Goal: Use online tool/utility: Utilize a website feature to perform a specific function

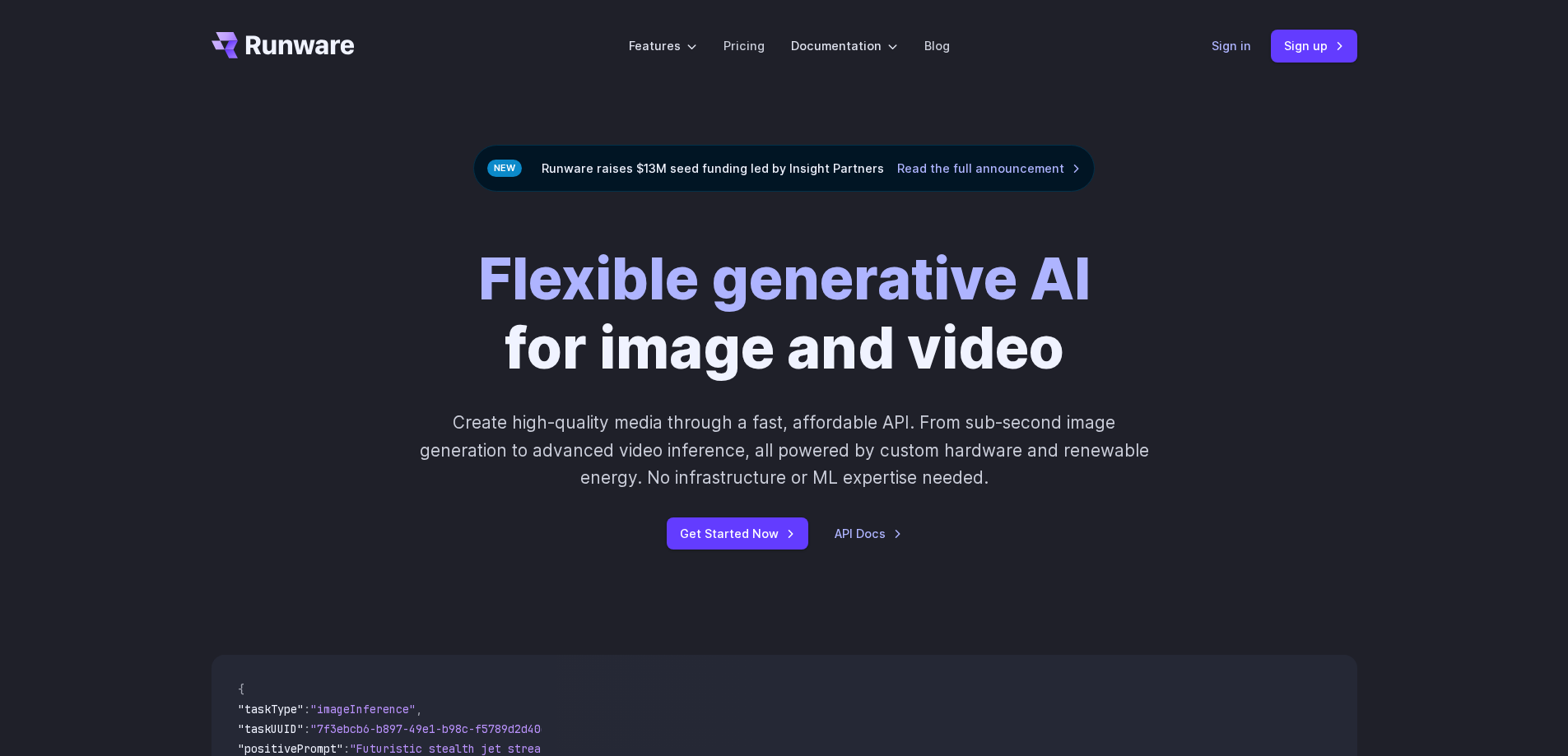
click at [1229, 50] on link "Sign in" at bounding box center [1230, 45] width 39 height 19
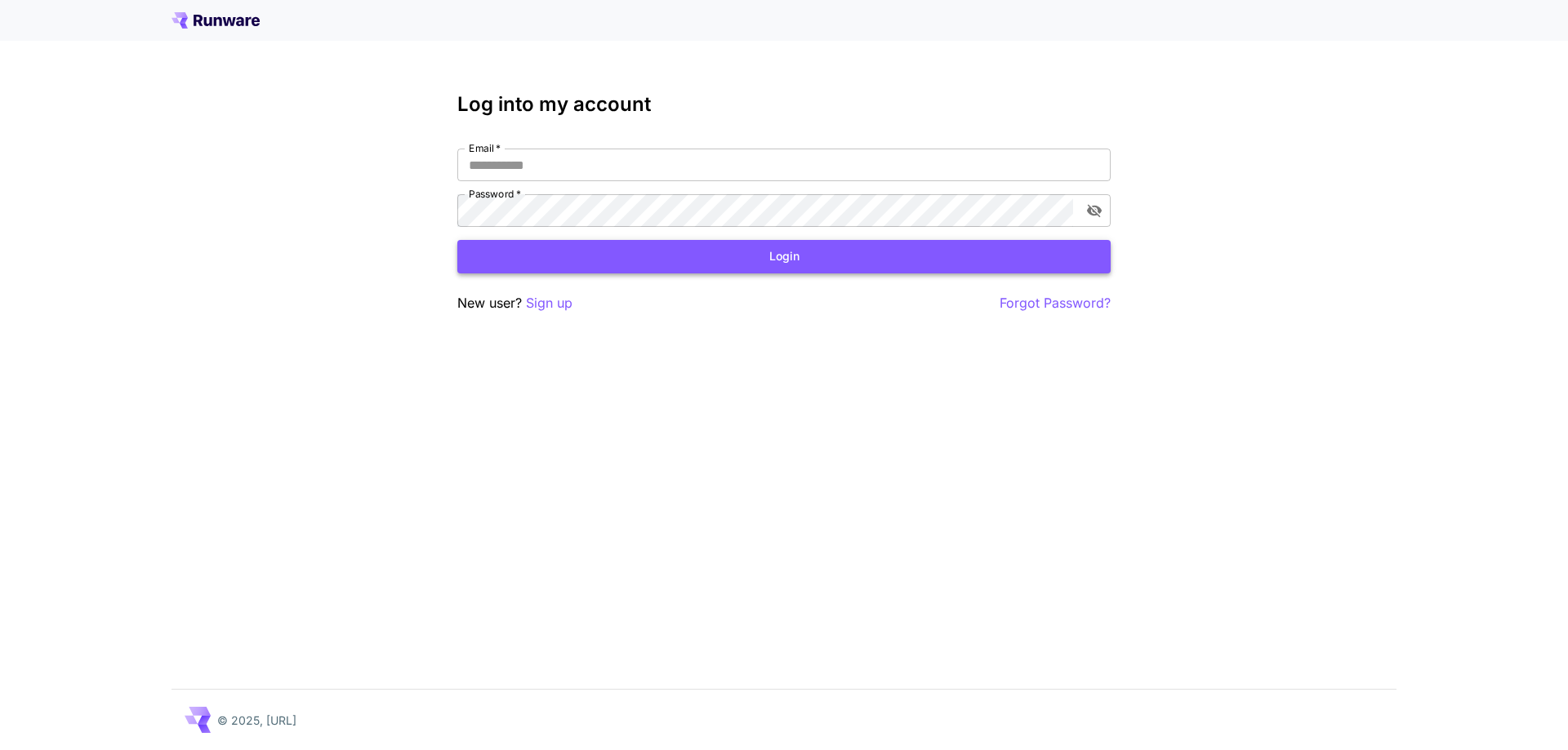
type input "**********"
click at [617, 258] on button "Login" at bounding box center [784, 257] width 654 height 33
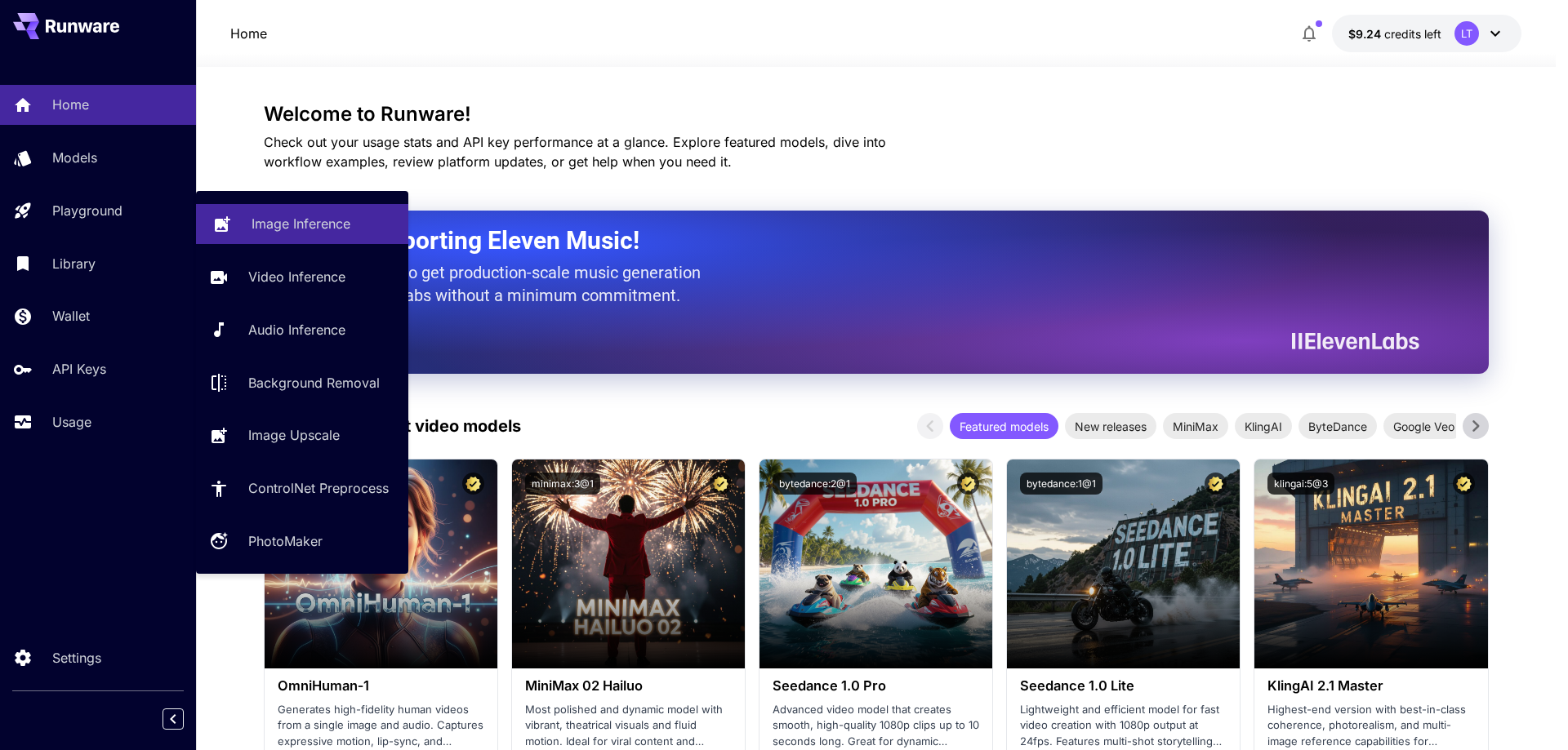
click at [290, 223] on p "Image Inference" at bounding box center [301, 224] width 99 height 20
